Goal: Information Seeking & Learning: Check status

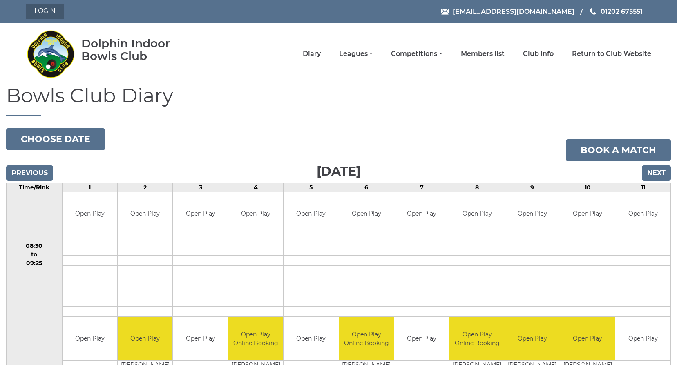
click at [47, 9] on link "Login" at bounding box center [45, 11] width 38 height 15
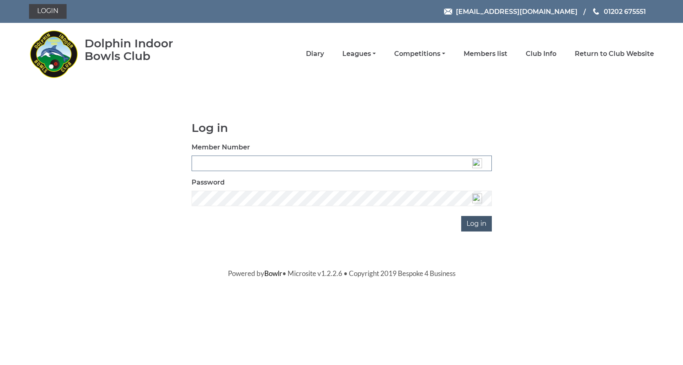
type input "3537"
click at [478, 230] on input "Log in" at bounding box center [476, 224] width 31 height 16
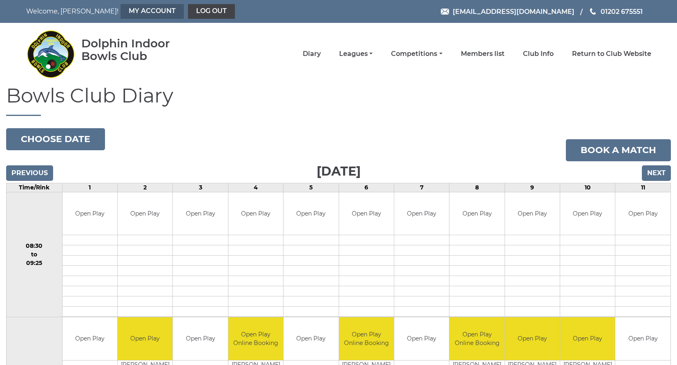
click at [132, 12] on link "My Account" at bounding box center [151, 11] width 63 height 15
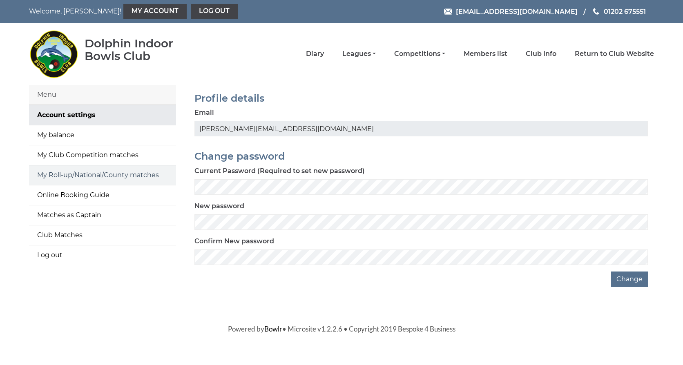
click at [104, 172] on link "My Roll-up/National/County matches" at bounding box center [102, 175] width 147 height 20
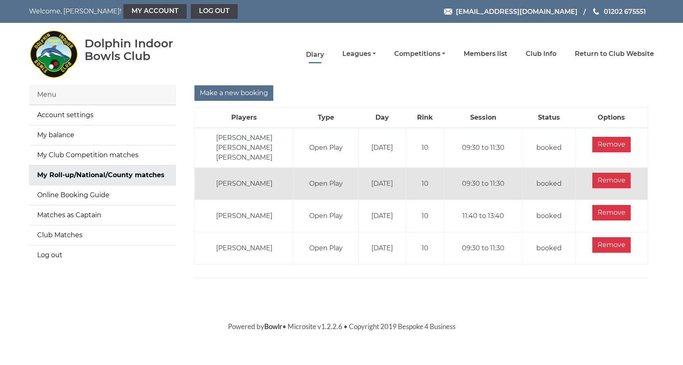
click at [316, 54] on link "Diary" at bounding box center [315, 54] width 18 height 9
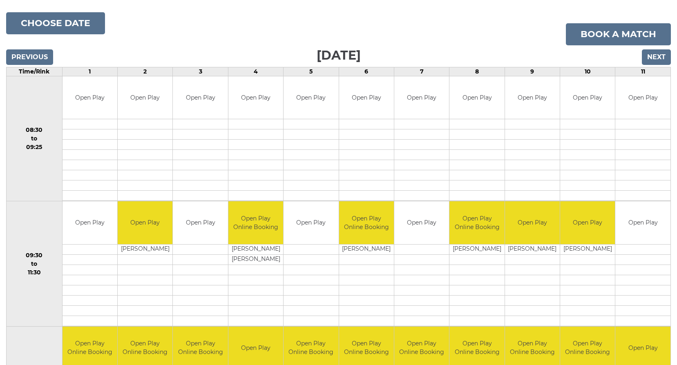
scroll to position [123, 0]
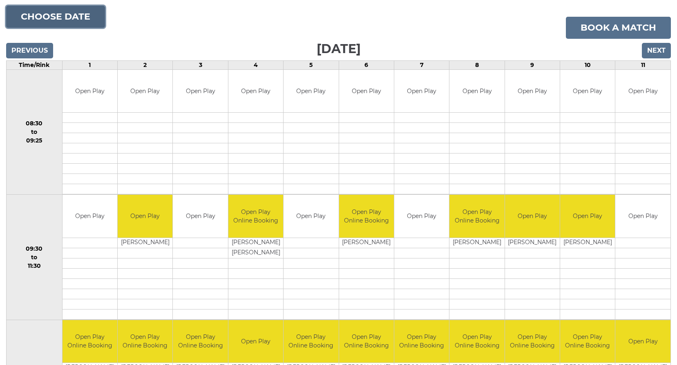
click at [49, 15] on button "Choose date" at bounding box center [55, 17] width 99 height 22
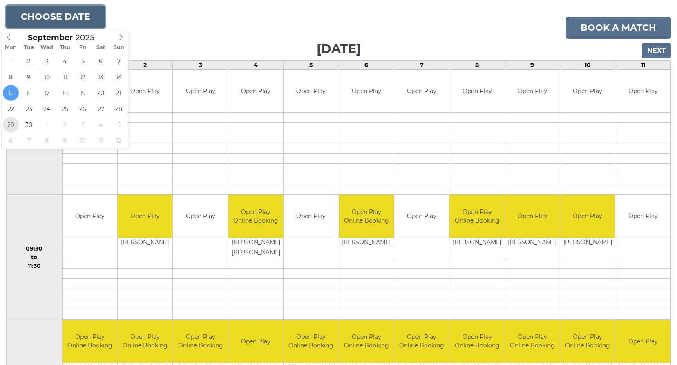
type input "2025-09-29"
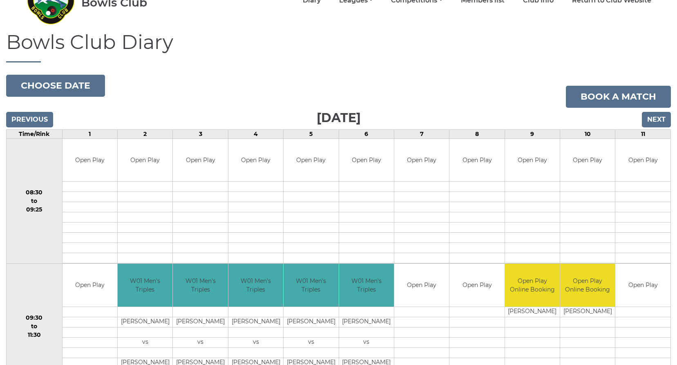
scroll to position [41, 0]
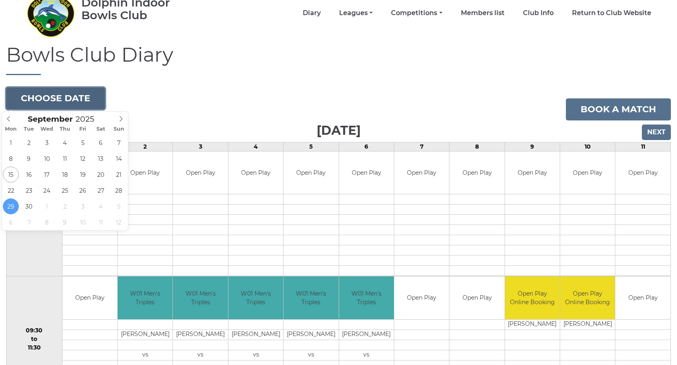
click at [54, 103] on button "Choose date" at bounding box center [55, 98] width 99 height 22
type input "[DATE]"
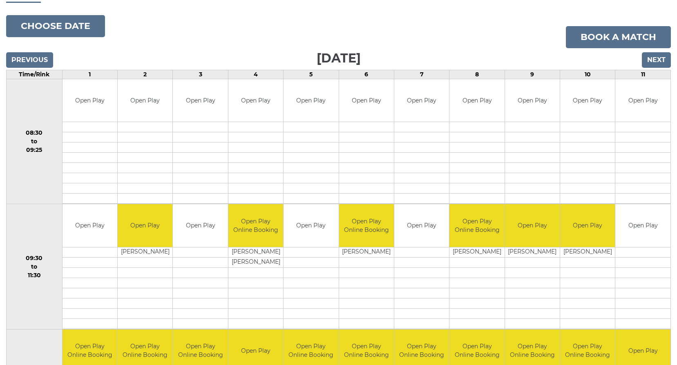
scroll to position [123, 0]
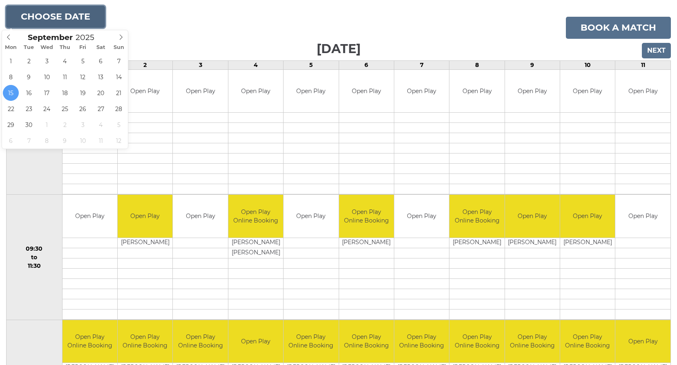
click at [47, 16] on button "Choose date" at bounding box center [55, 17] width 99 height 22
type input "[DATE]"
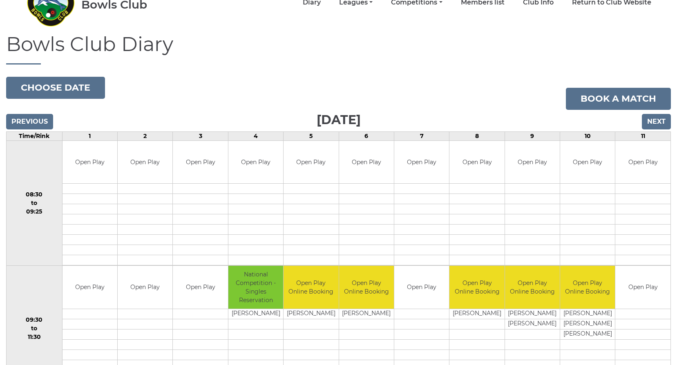
scroll to position [123, 0]
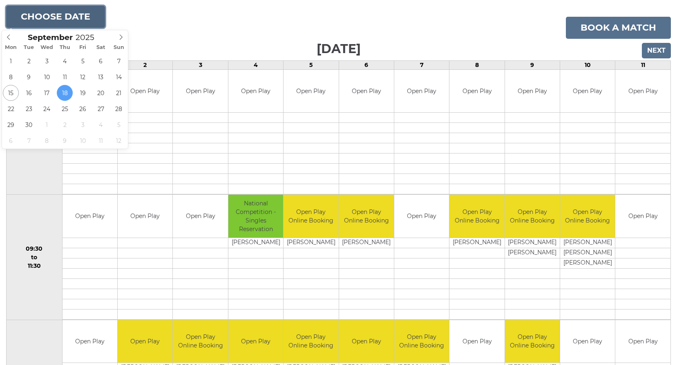
click at [56, 16] on button "Choose date" at bounding box center [55, 17] width 99 height 22
type input "[DATE]"
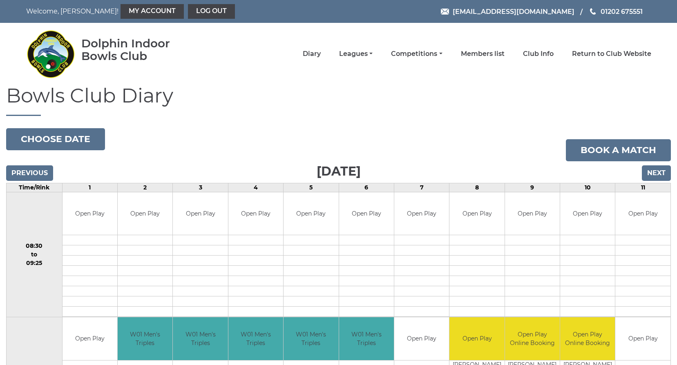
scroll to position [123, 0]
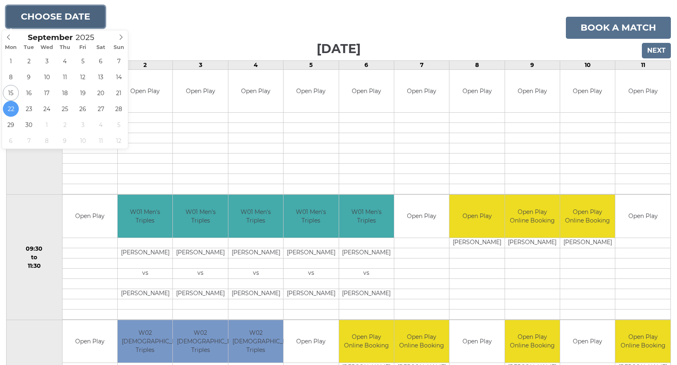
click at [36, 21] on button "Choose date" at bounding box center [55, 17] width 99 height 22
type input "[DATE]"
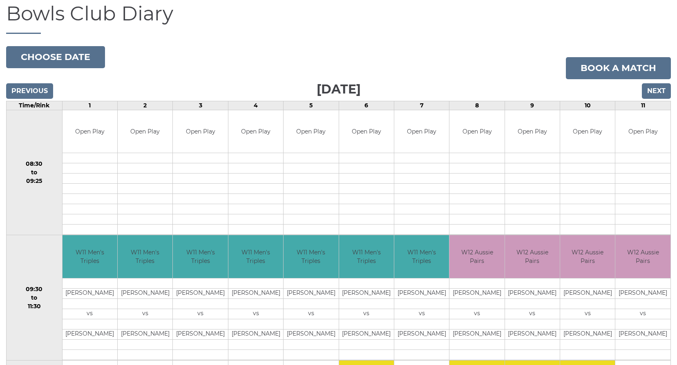
scroll to position [41, 0]
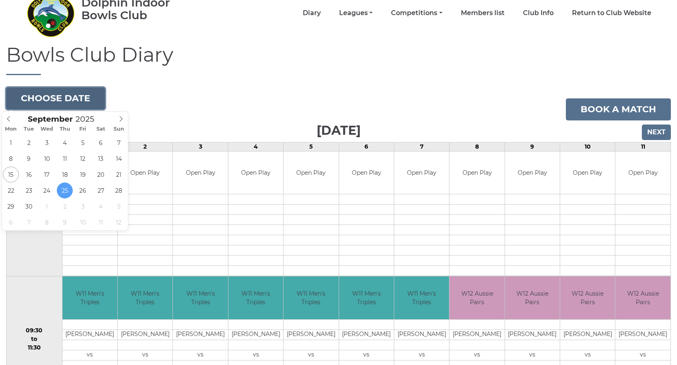
click at [50, 98] on button "Choose date" at bounding box center [55, 98] width 99 height 22
type input "[DATE]"
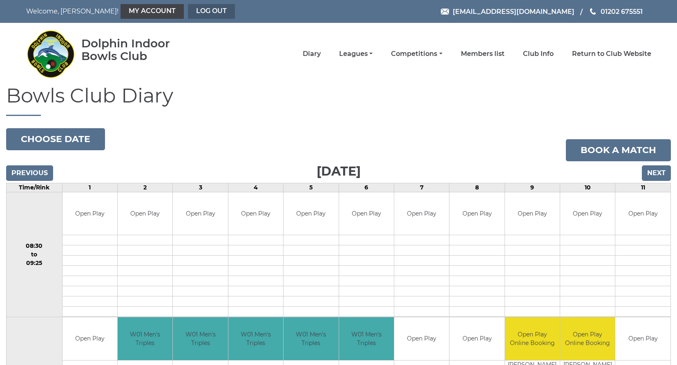
click at [188, 12] on link "Log out" at bounding box center [211, 11] width 47 height 15
